Goal: Information Seeking & Learning: Learn about a topic

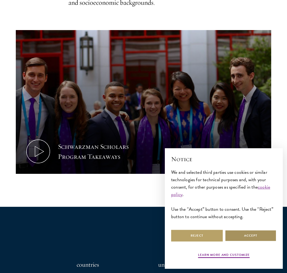
click at [245, 233] on button "Accept" at bounding box center [251, 236] width 52 height 12
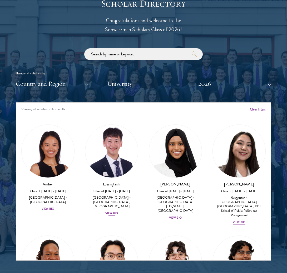
scroll to position [580, 0]
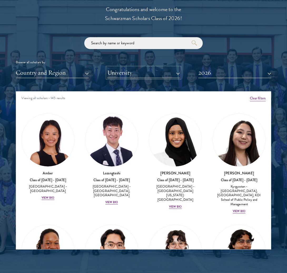
click at [132, 68] on button "University" at bounding box center [143, 72] width 73 height 11
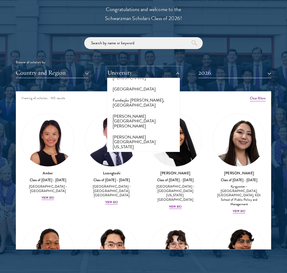
scroll to position [1335, 0]
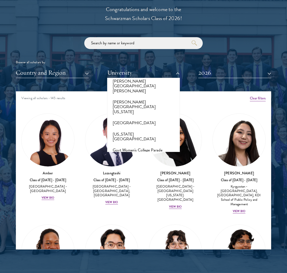
click at [132, 260] on button "[GEOGRAPHIC_DATA]" at bounding box center [144, 265] width 70 height 11
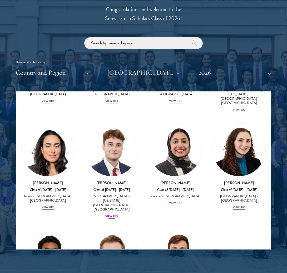
scroll to position [133, 0]
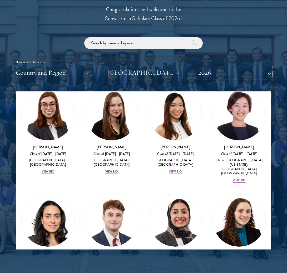
click at [203, 73] on button "2026" at bounding box center [234, 72] width 73 height 11
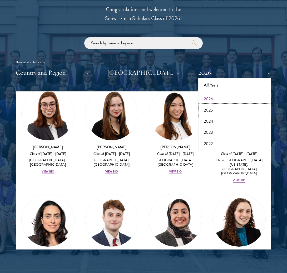
click at [211, 111] on button "2025" at bounding box center [235, 110] width 70 height 11
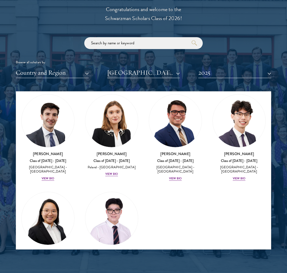
scroll to position [123, 0]
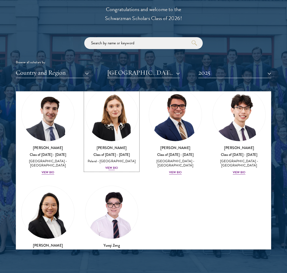
click at [111, 166] on div "View Bio" at bounding box center [111, 168] width 13 height 4
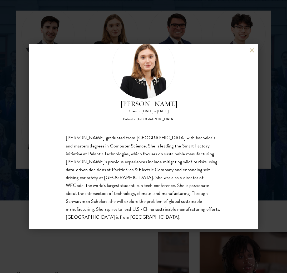
scroll to position [668, 0]
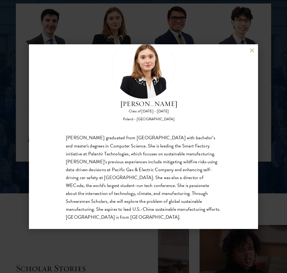
click at [100, 41] on div "[PERSON_NAME] Class of [DATE] - [DATE] [GEOGRAPHIC_DATA] - [GEOGRAPHIC_DATA] [P…" at bounding box center [143, 136] width 287 height 273
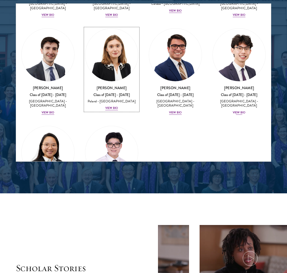
scroll to position [66, 0]
